Goal: Information Seeking & Learning: Learn about a topic

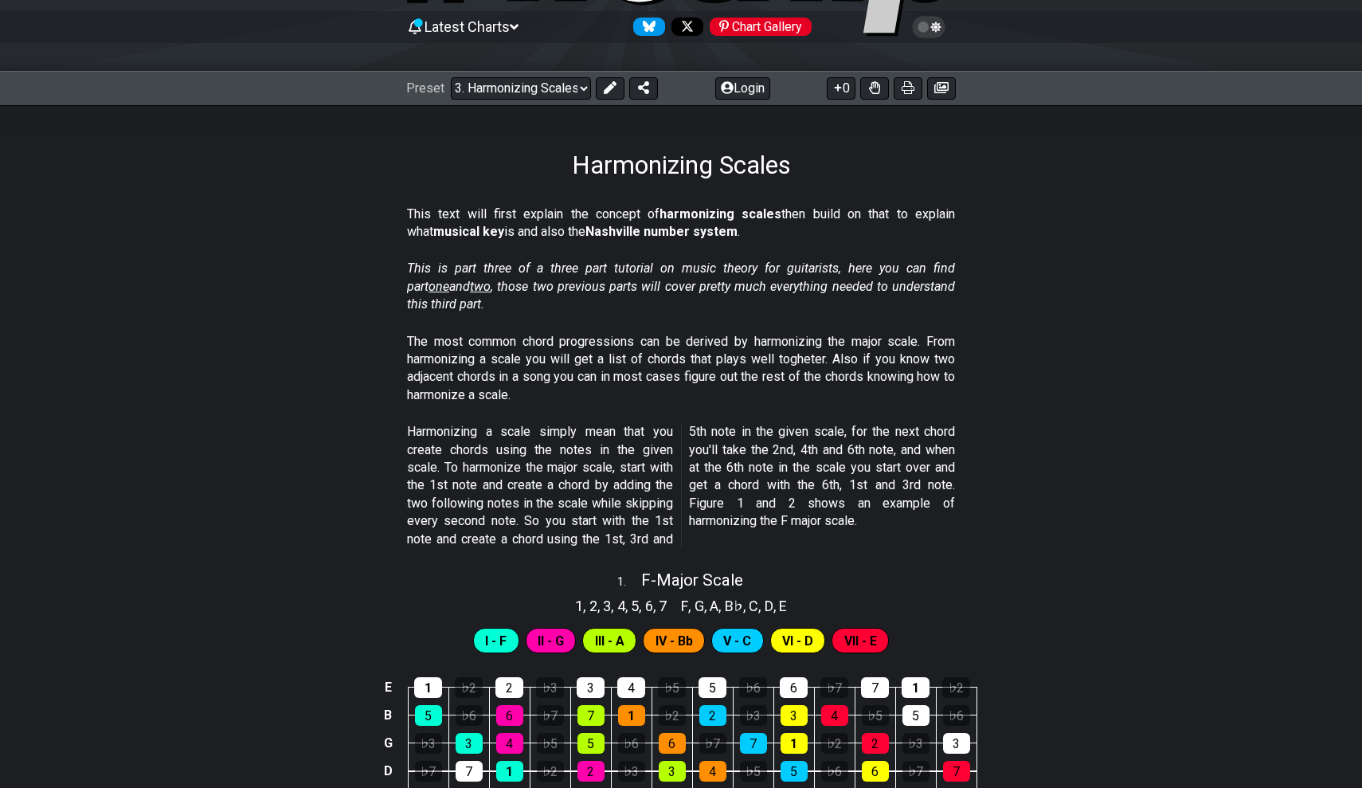
scroll to position [155, 0]
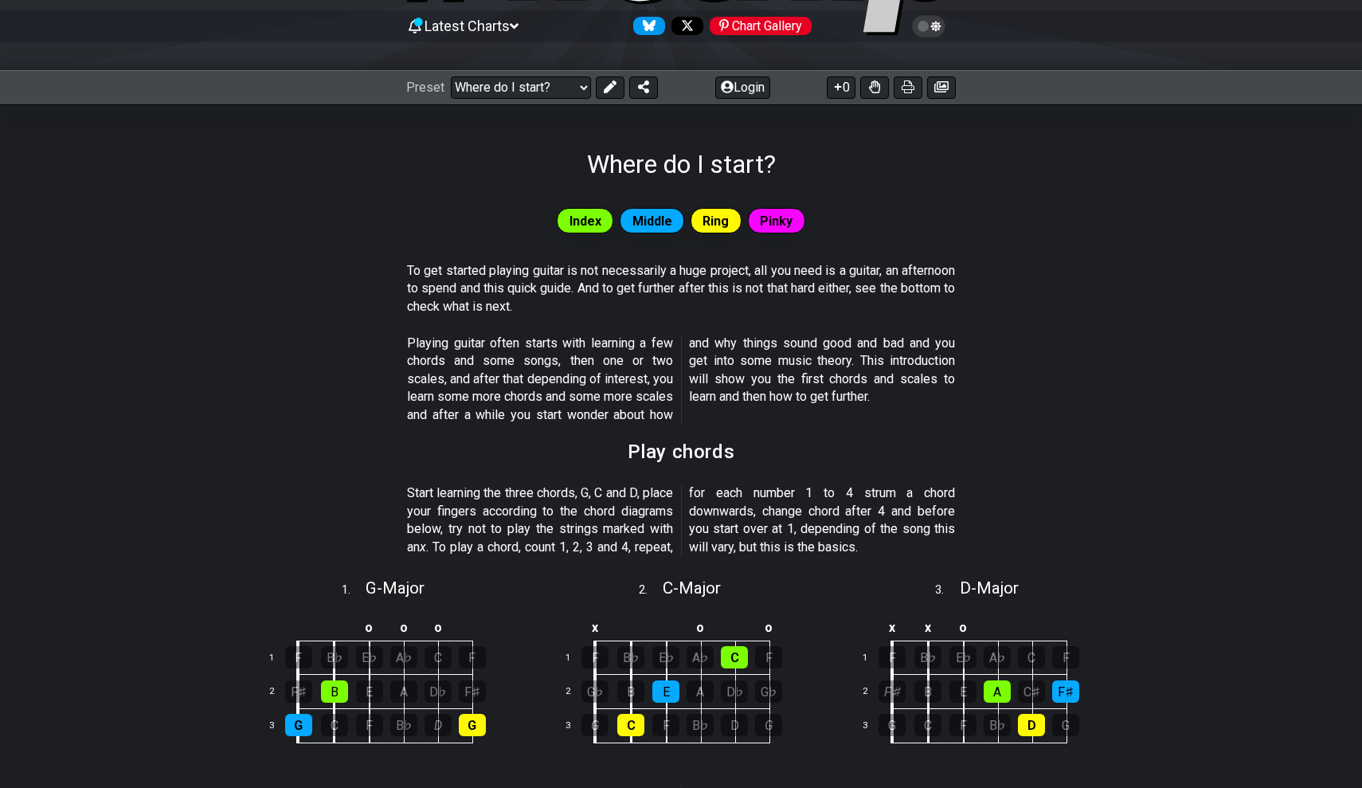
select select "/minor-pentatonic"
select select "C"
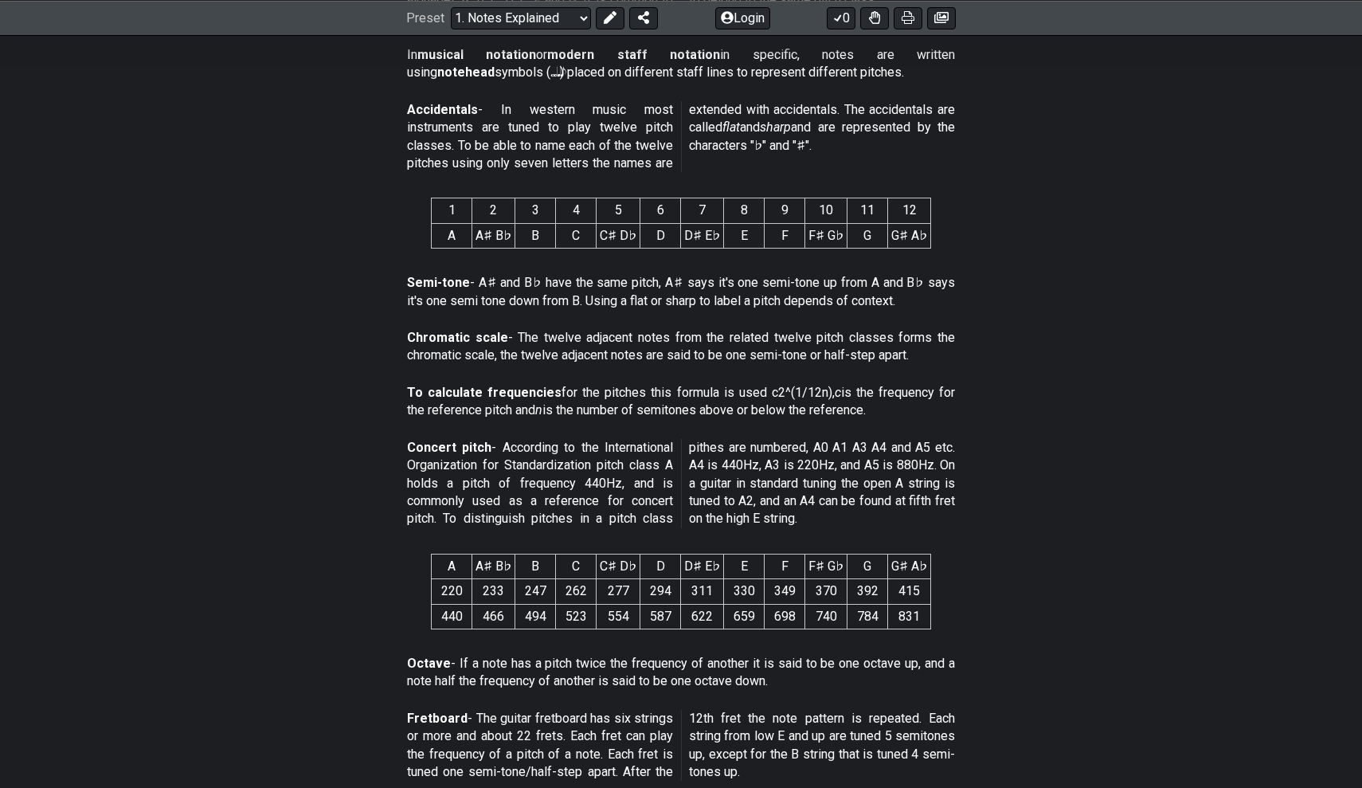
scroll to position [396, 0]
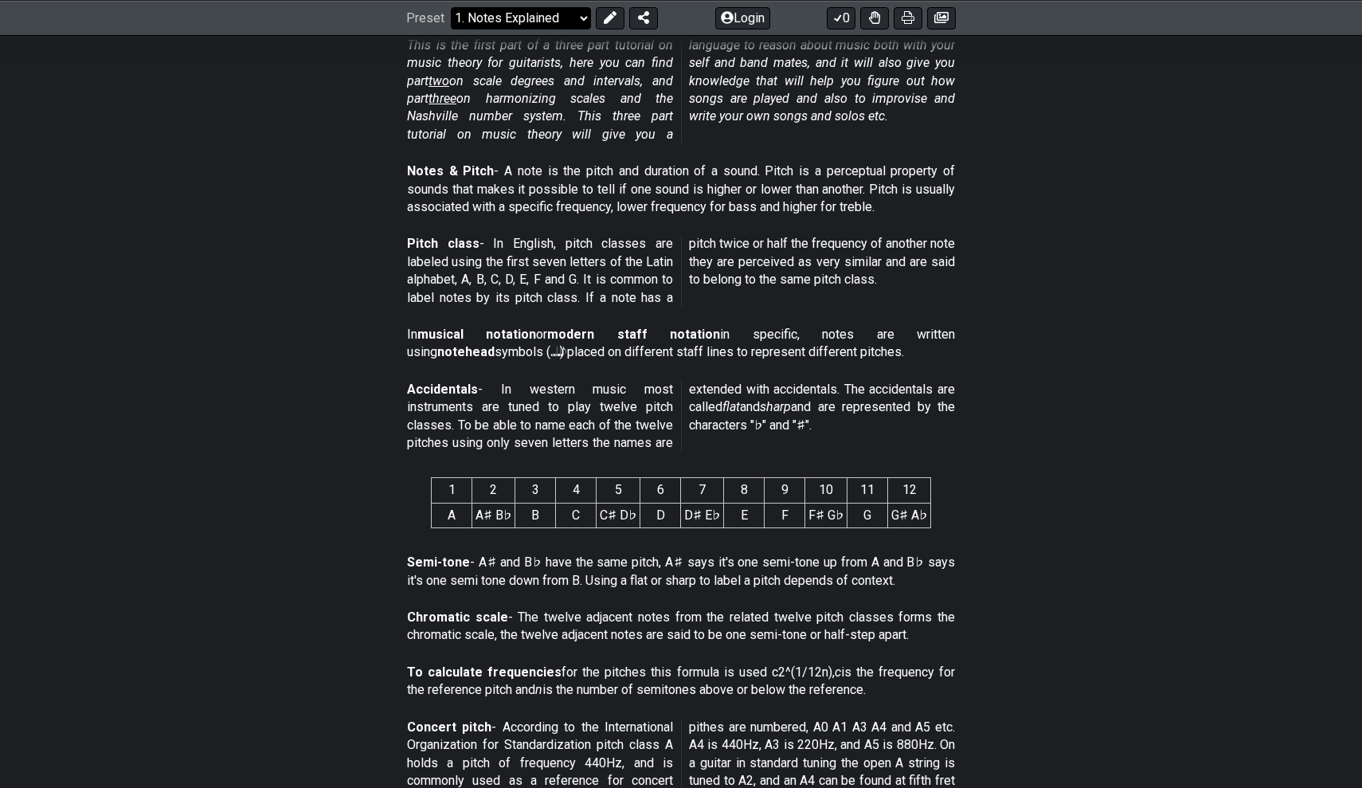
select select "/scale-degrees-and-intervals"
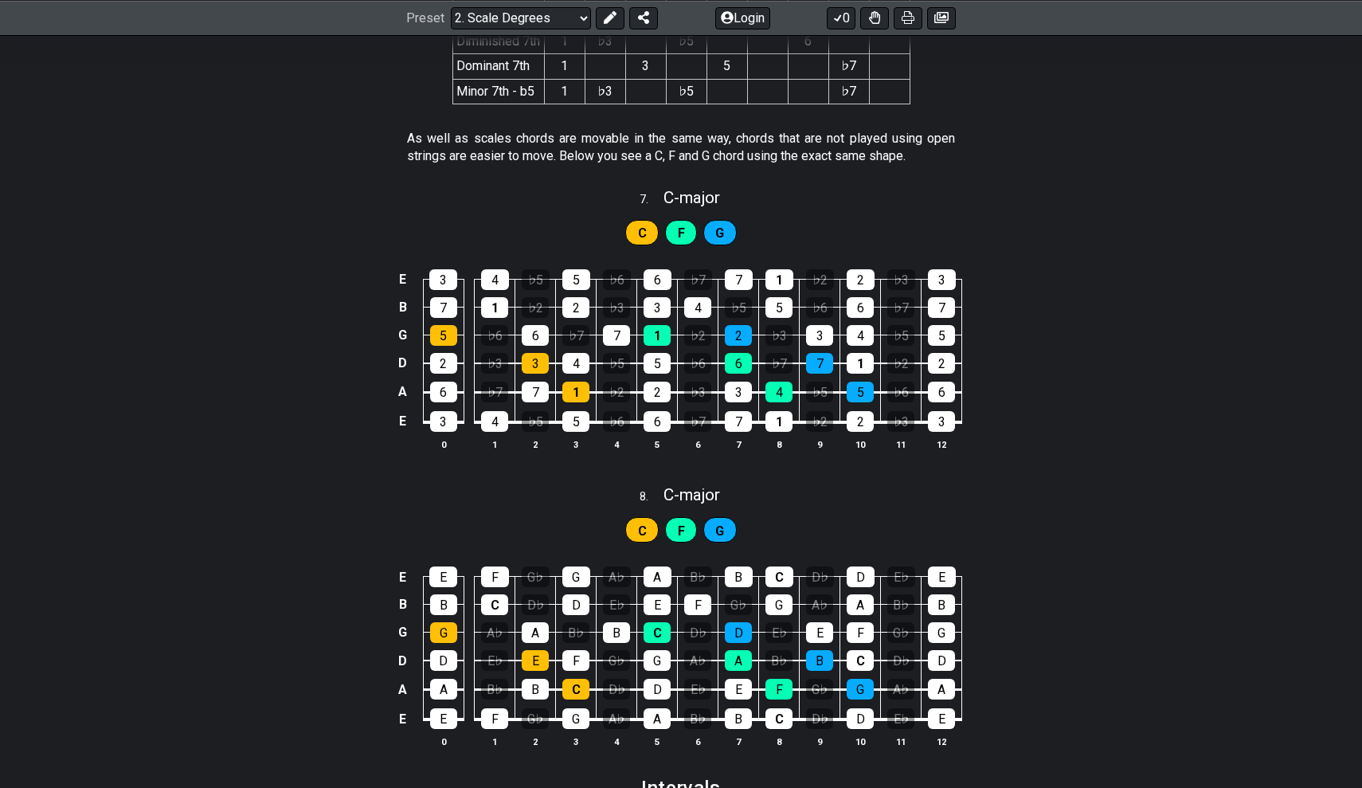
scroll to position [3377, 0]
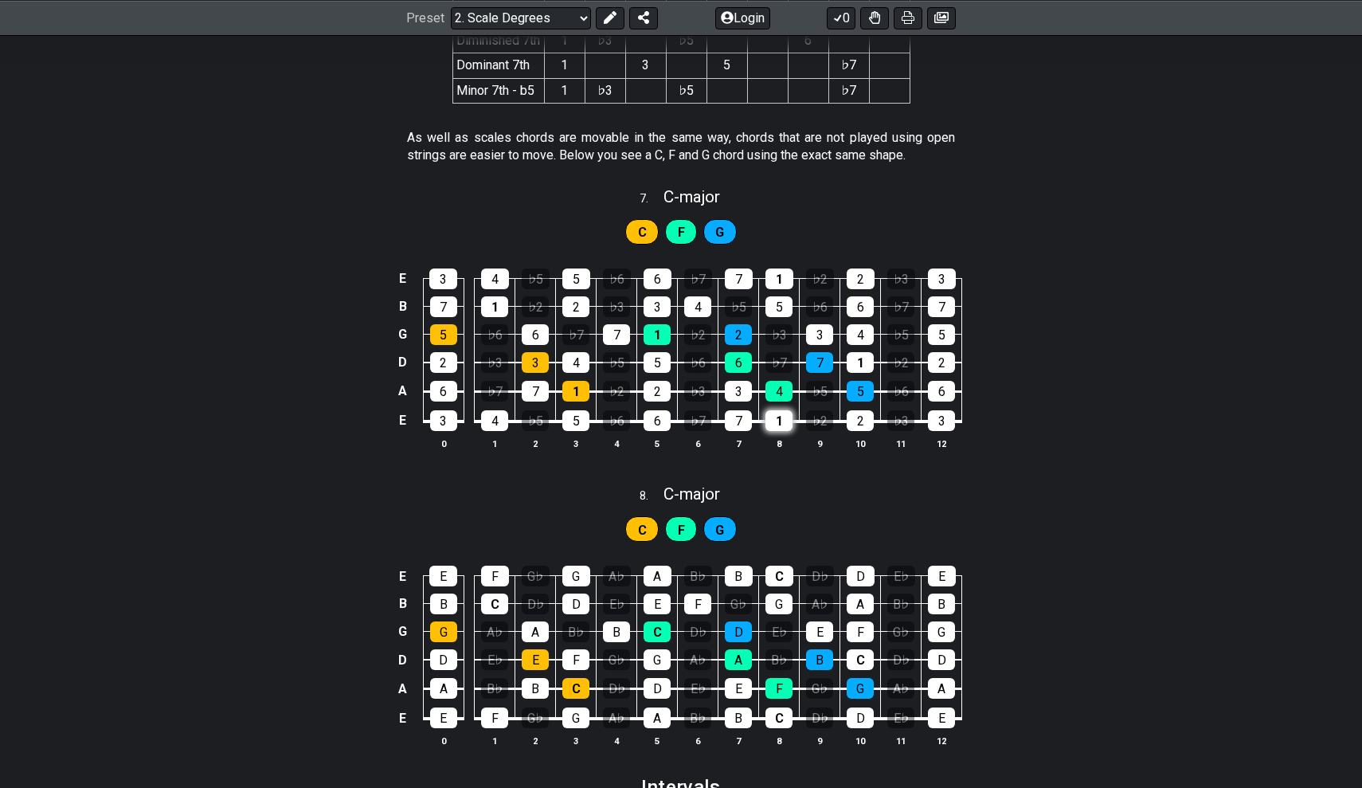
click at [779, 410] on div "1" at bounding box center [779, 420] width 27 height 21
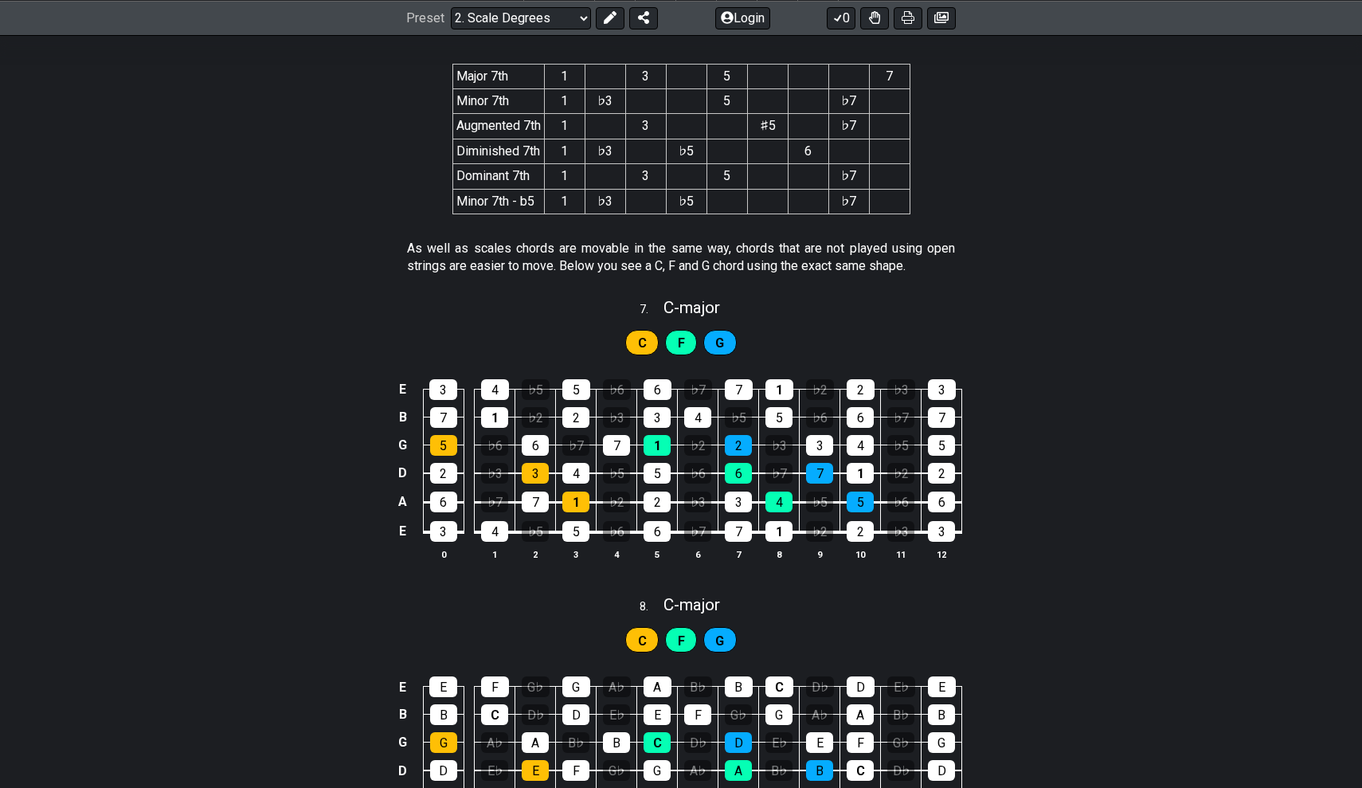
scroll to position [3267, 0]
